Goal: Task Accomplishment & Management: Manage account settings

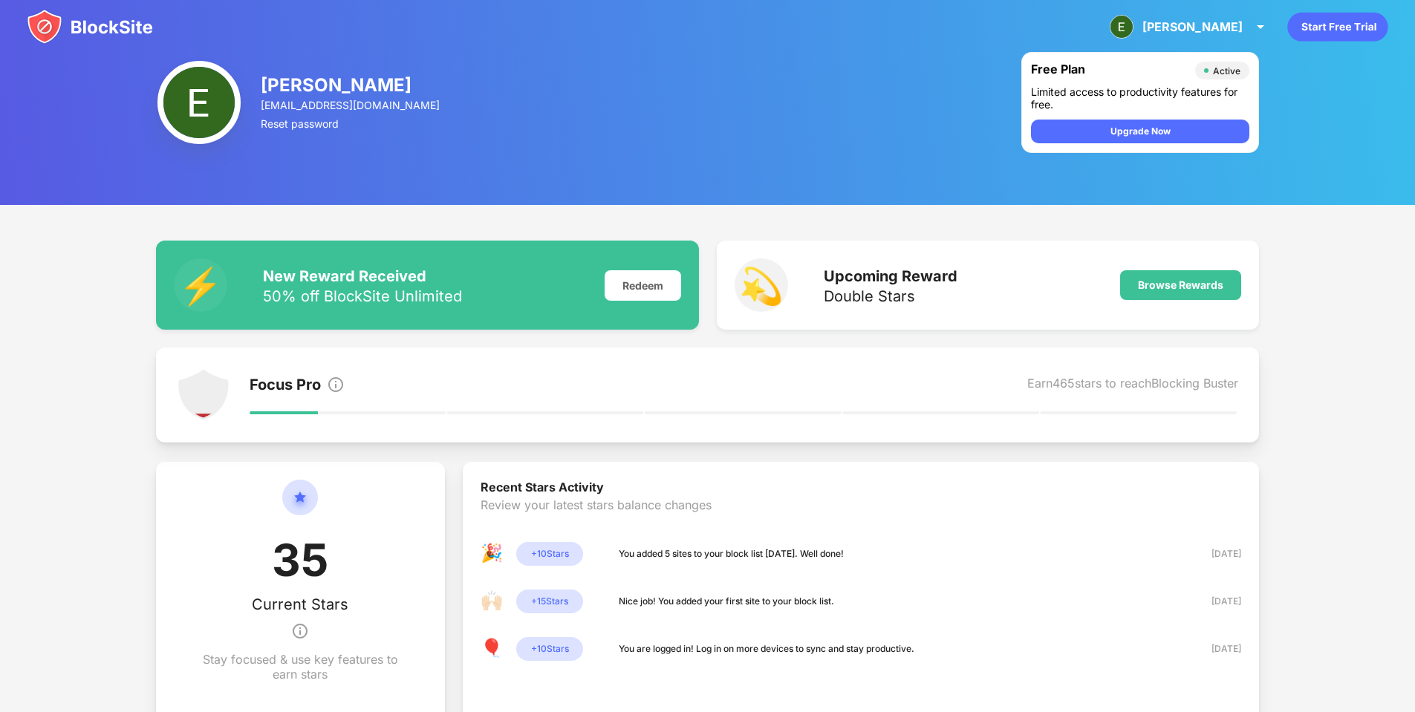
click at [91, 16] on img at bounding box center [90, 27] width 126 height 36
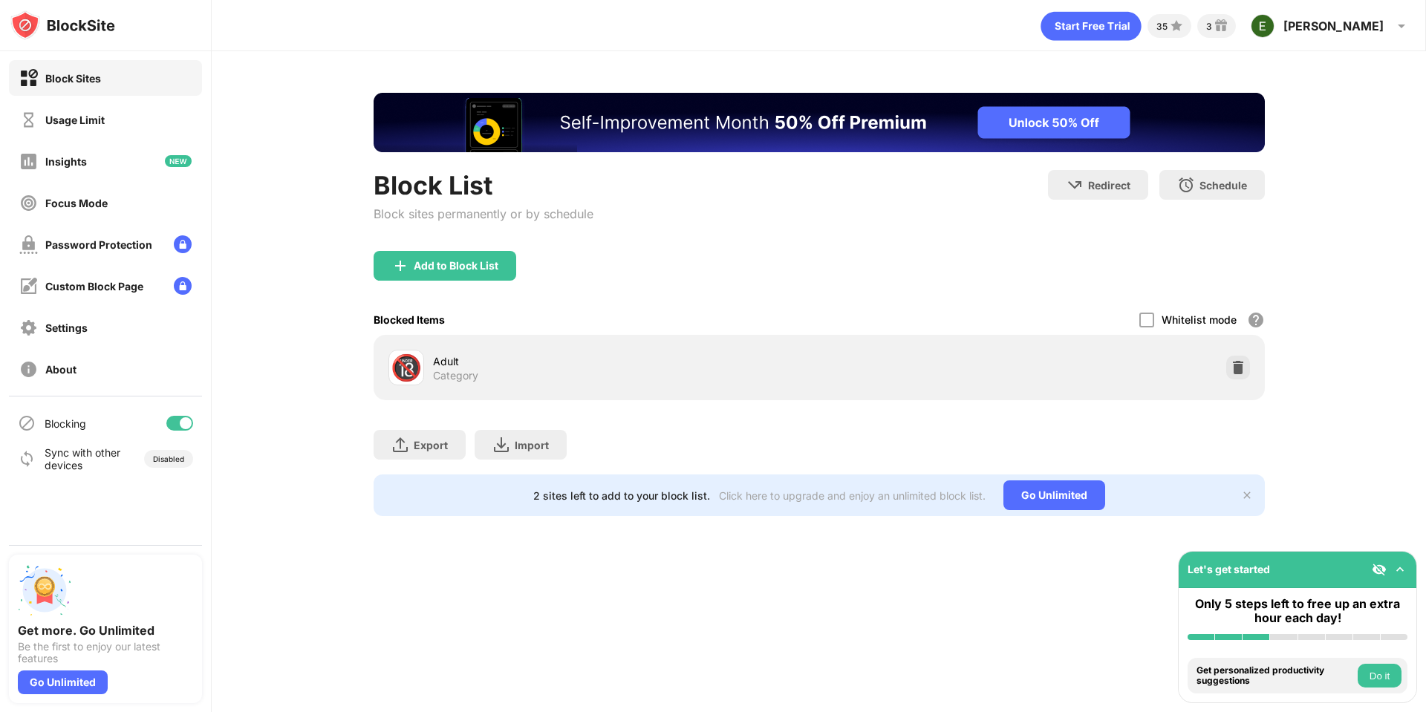
drag, startPoint x: 403, startPoint y: 233, endPoint x: 466, endPoint y: 262, distance: 69.5
click at [403, 233] on div "Block List Block sites permanently or by schedule" at bounding box center [484, 210] width 220 height 81
click at [467, 262] on div "Add to Block List" at bounding box center [456, 266] width 85 height 12
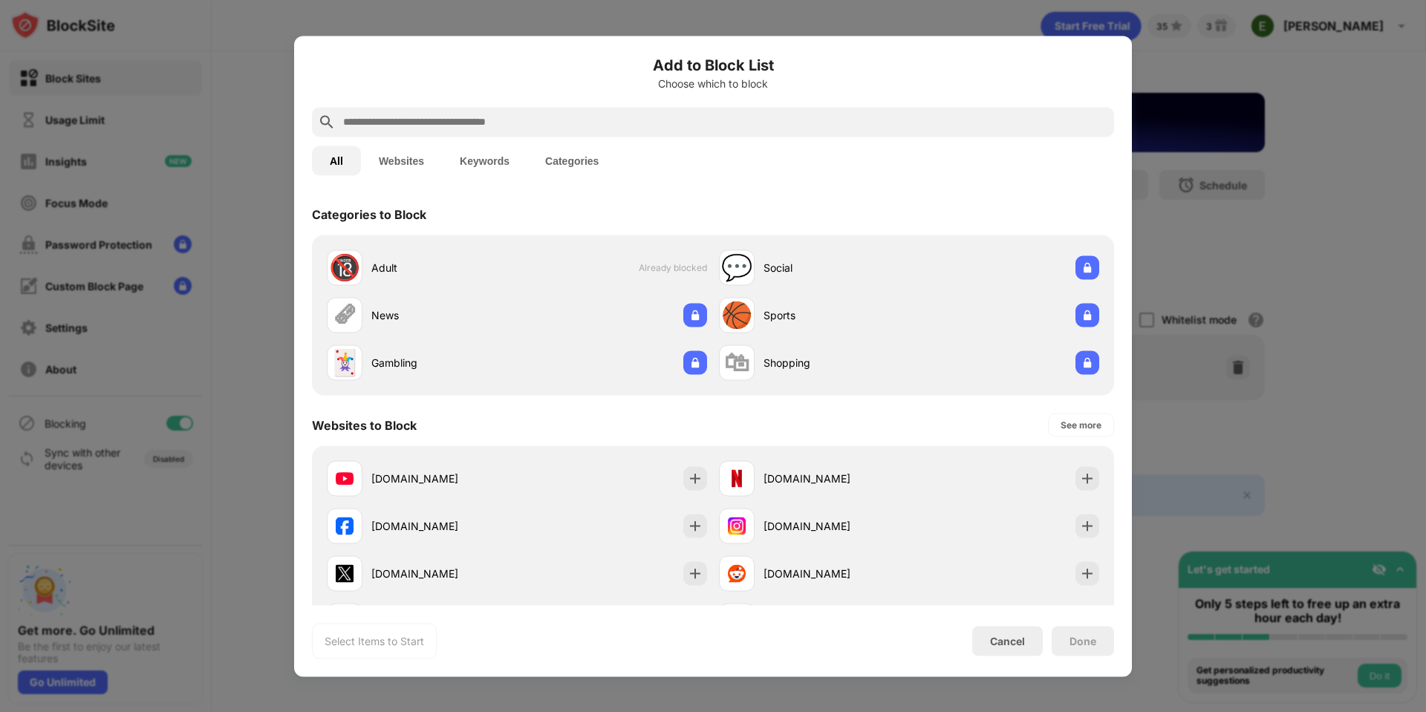
drag, startPoint x: 600, startPoint y: 103, endPoint x: 612, endPoint y: 128, distance: 27.2
click at [601, 104] on div "Add to Block List Choose which to block" at bounding box center [713, 79] width 802 height 53
click at [613, 126] on input "text" at bounding box center [725, 122] width 767 height 18
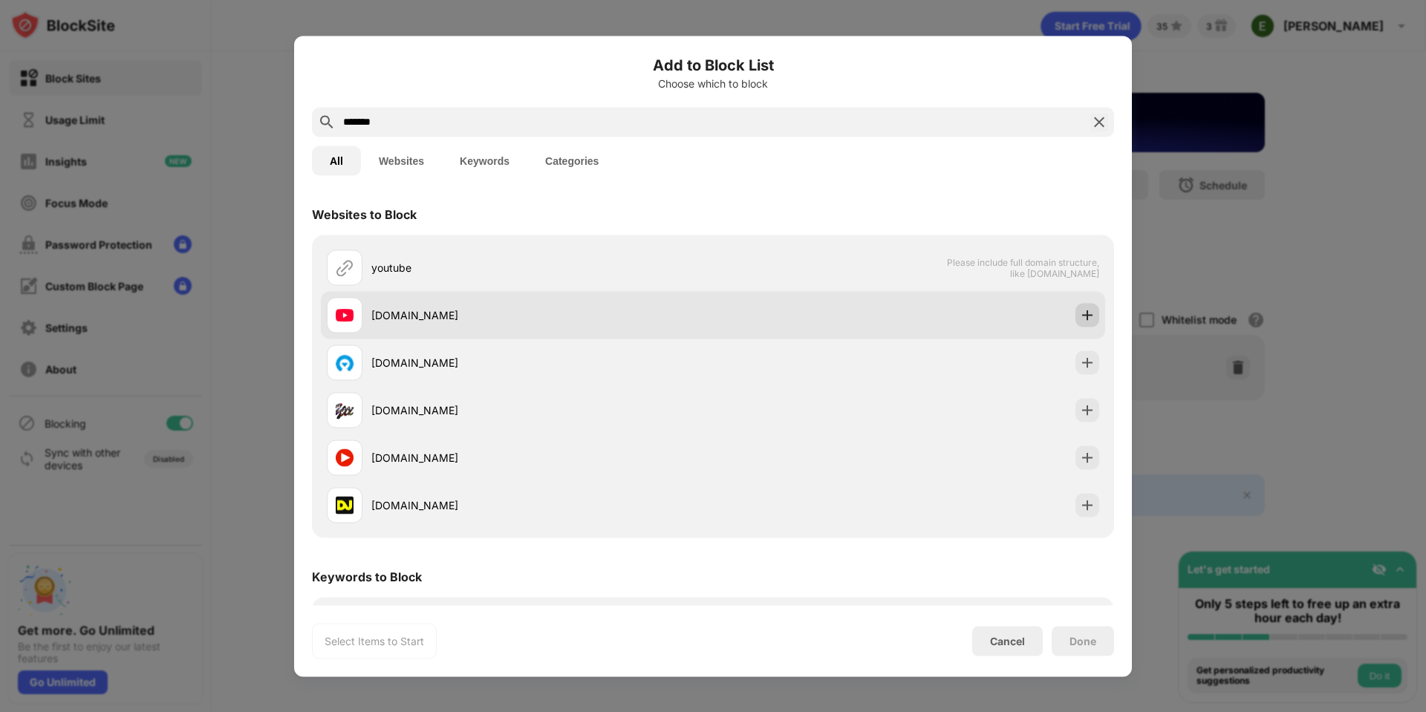
click at [1082, 319] on img at bounding box center [1087, 315] width 15 height 15
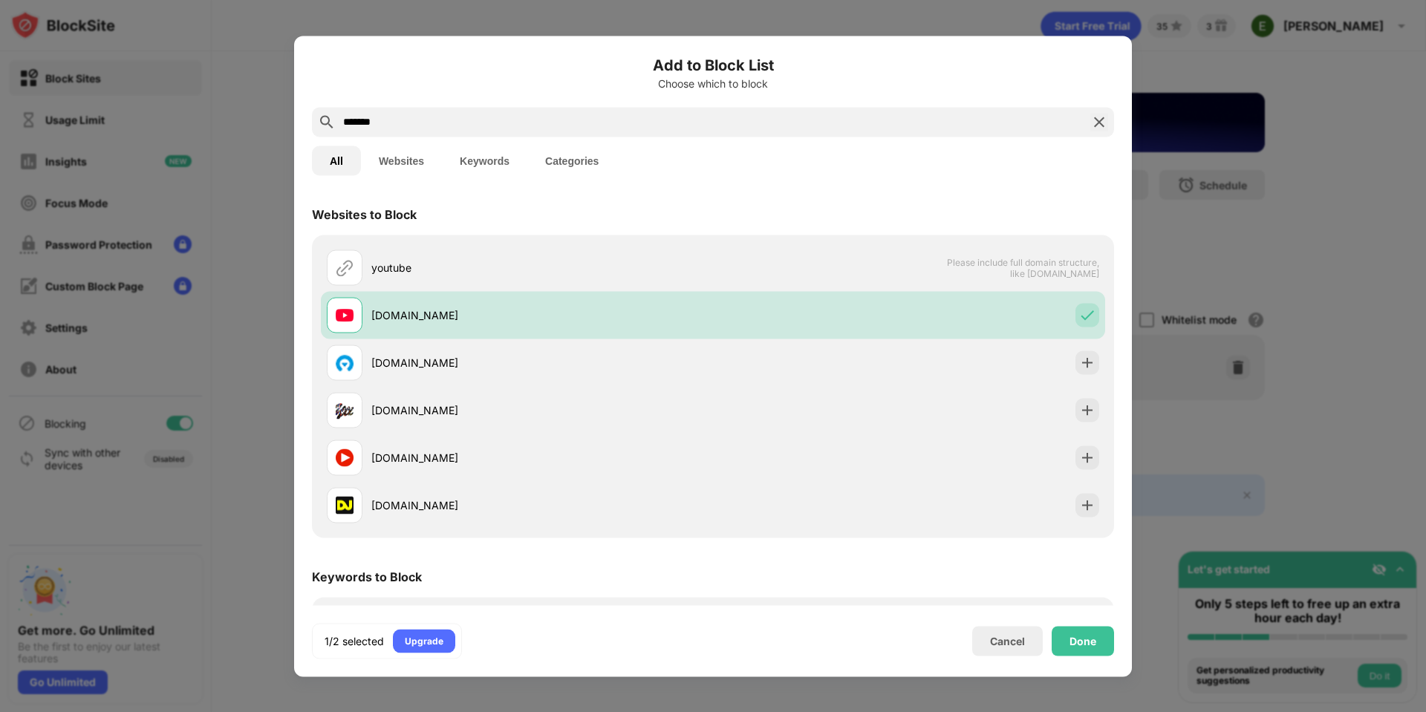
click at [568, 123] on input "*******" at bounding box center [713, 122] width 743 height 18
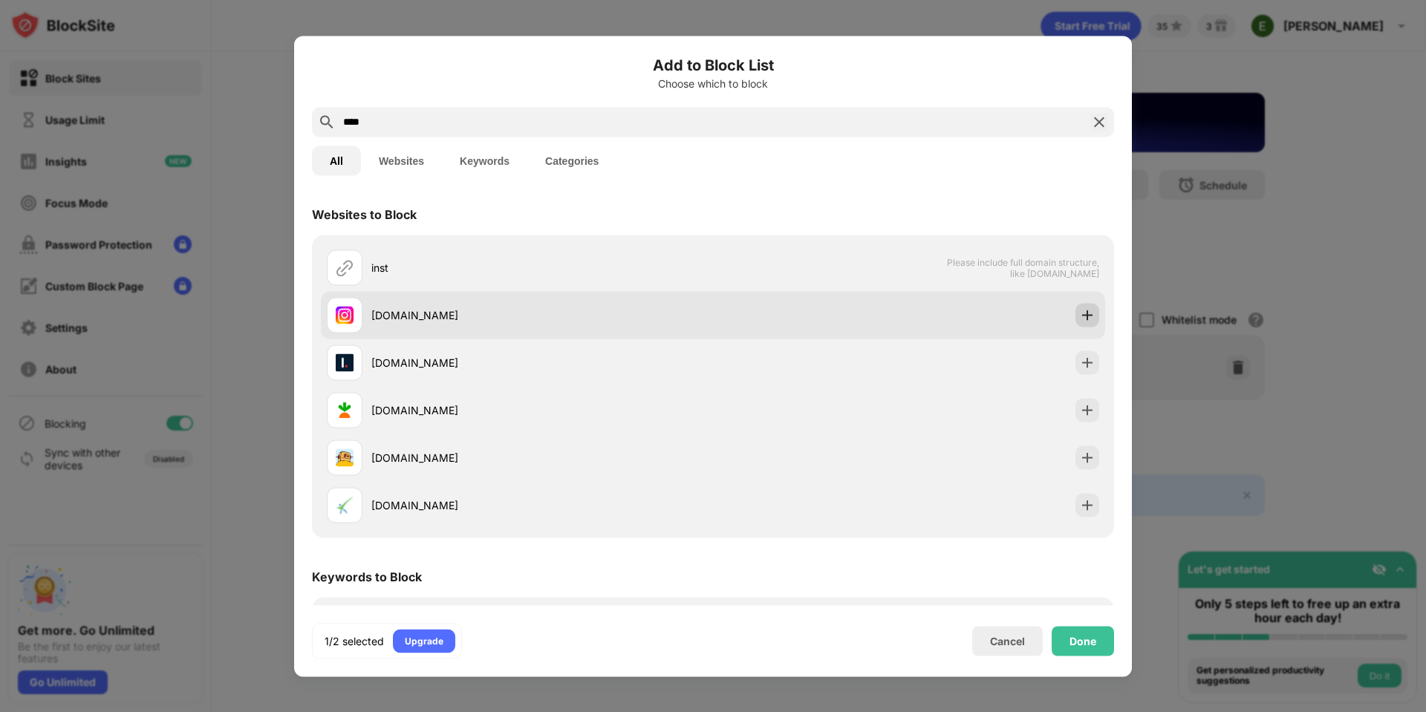
type input "****"
click at [1088, 308] on div "[DOMAIN_NAME]" at bounding box center [713, 315] width 784 height 48
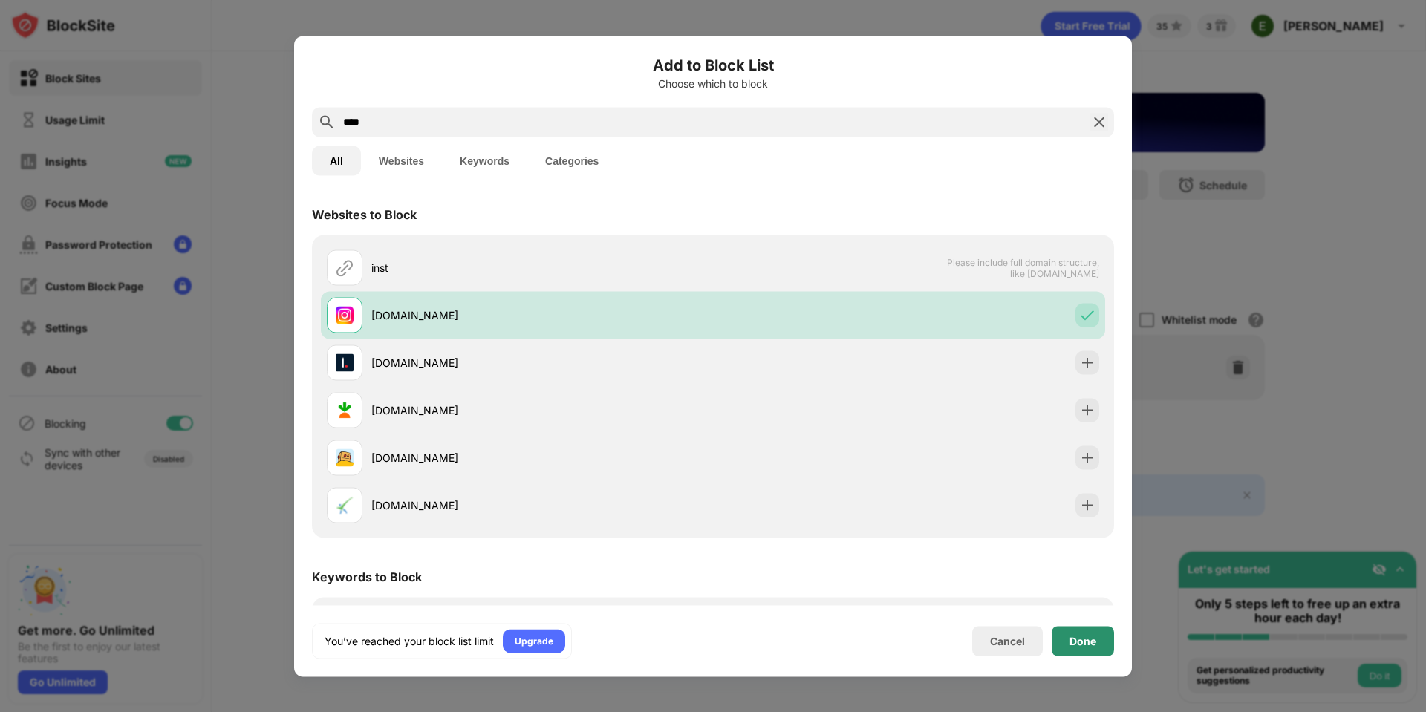
click at [1096, 646] on div "Done" at bounding box center [1083, 641] width 62 height 30
